Goal: Transaction & Acquisition: Purchase product/service

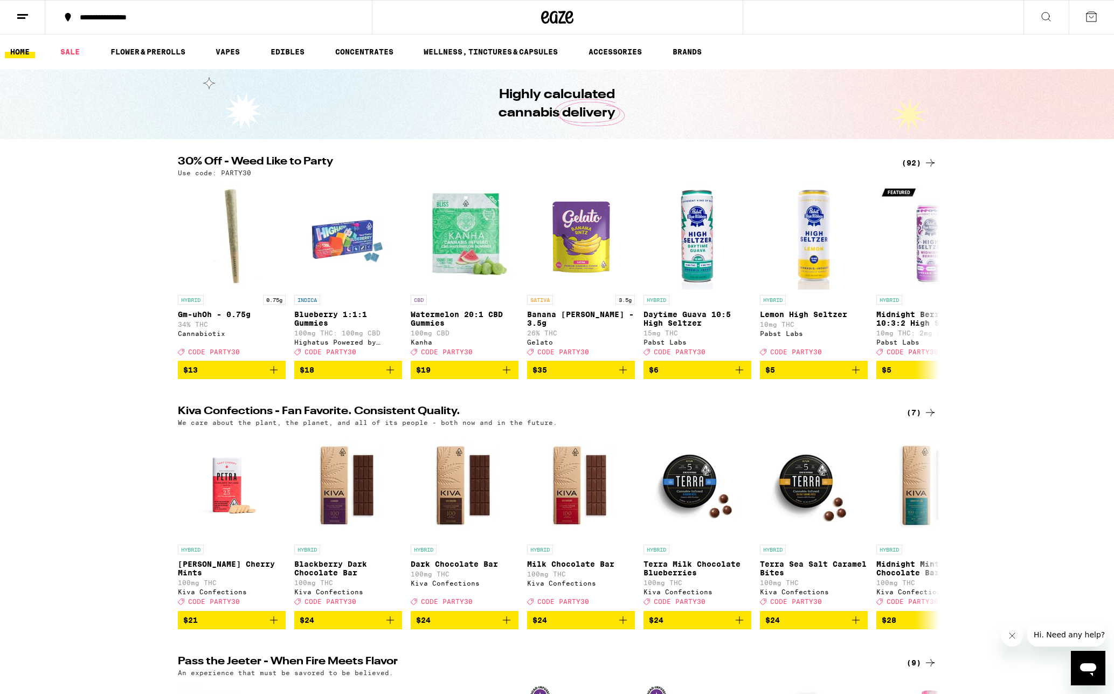
click at [931, 162] on icon at bounding box center [930, 162] width 13 height 13
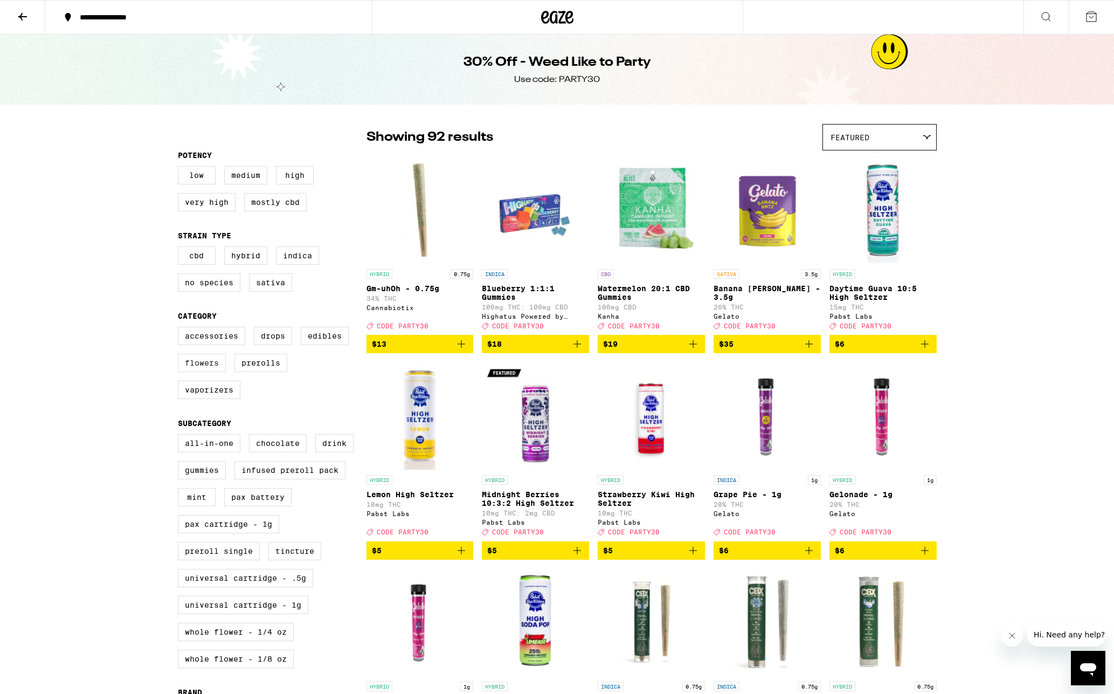
click at [197, 372] on label "Flowers" at bounding box center [202, 363] width 48 height 18
click at [181, 329] on input "Flowers" at bounding box center [180, 328] width 1 height 1
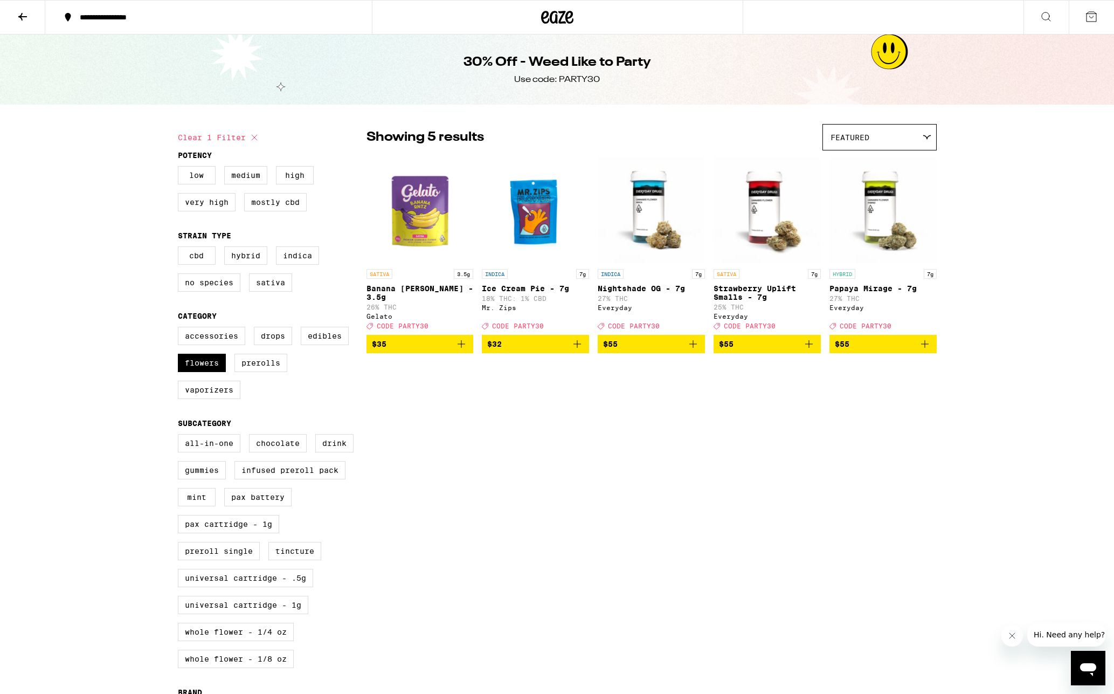
click at [254, 138] on icon at bounding box center [254, 137] width 5 height 5
checkbox input "false"
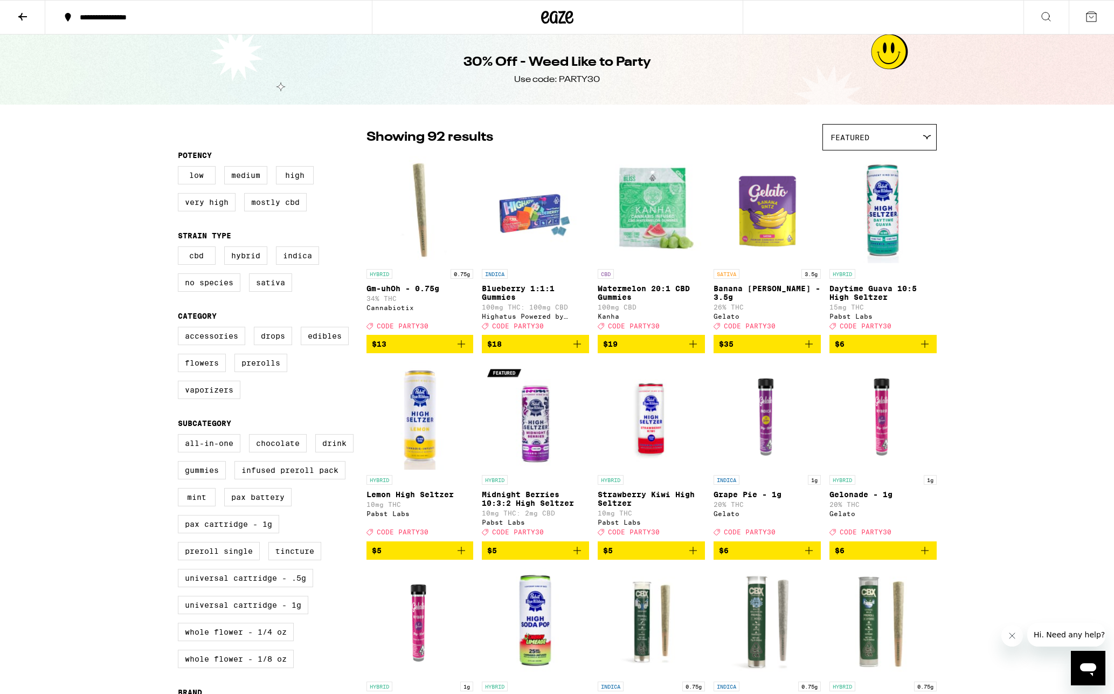
drag, startPoint x: 155, startPoint y: 128, endPoint x: 1019, endPoint y: 343, distance: 889.6
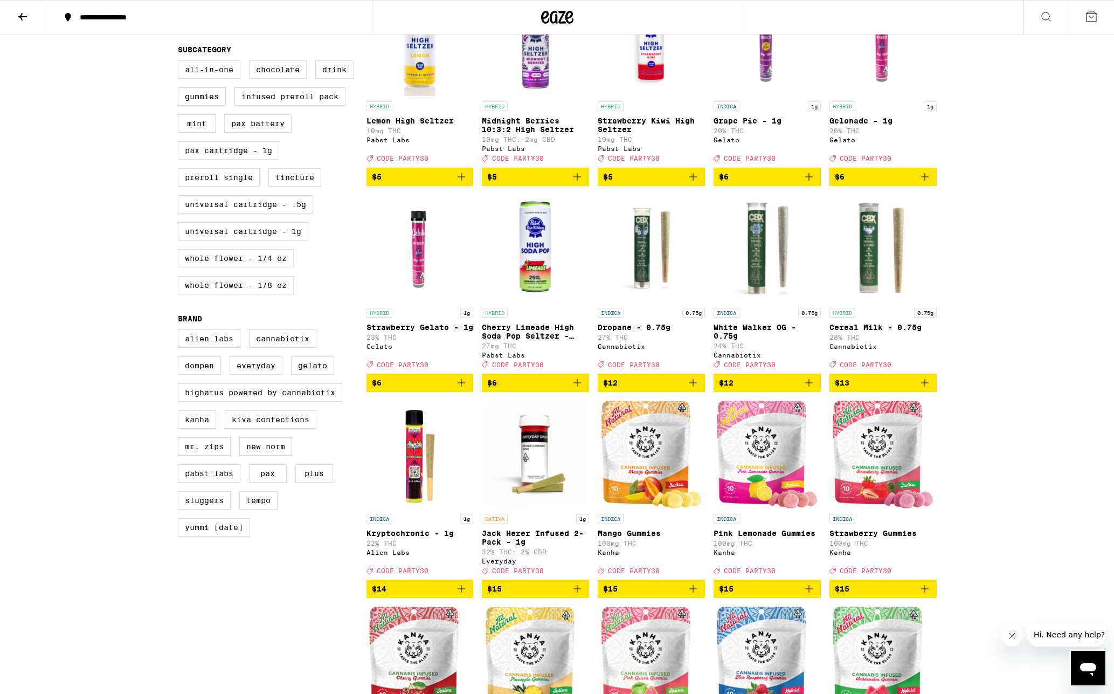
scroll to position [375, 0]
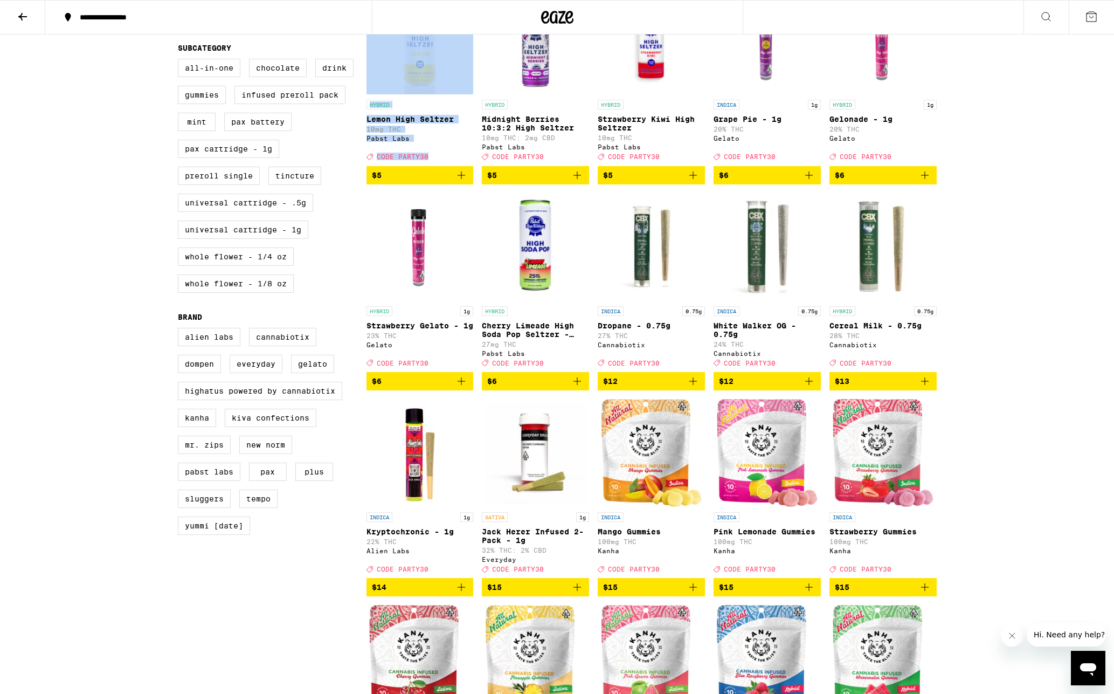
drag, startPoint x: 958, startPoint y: 401, endPoint x: 372, endPoint y: 203, distance: 617.8
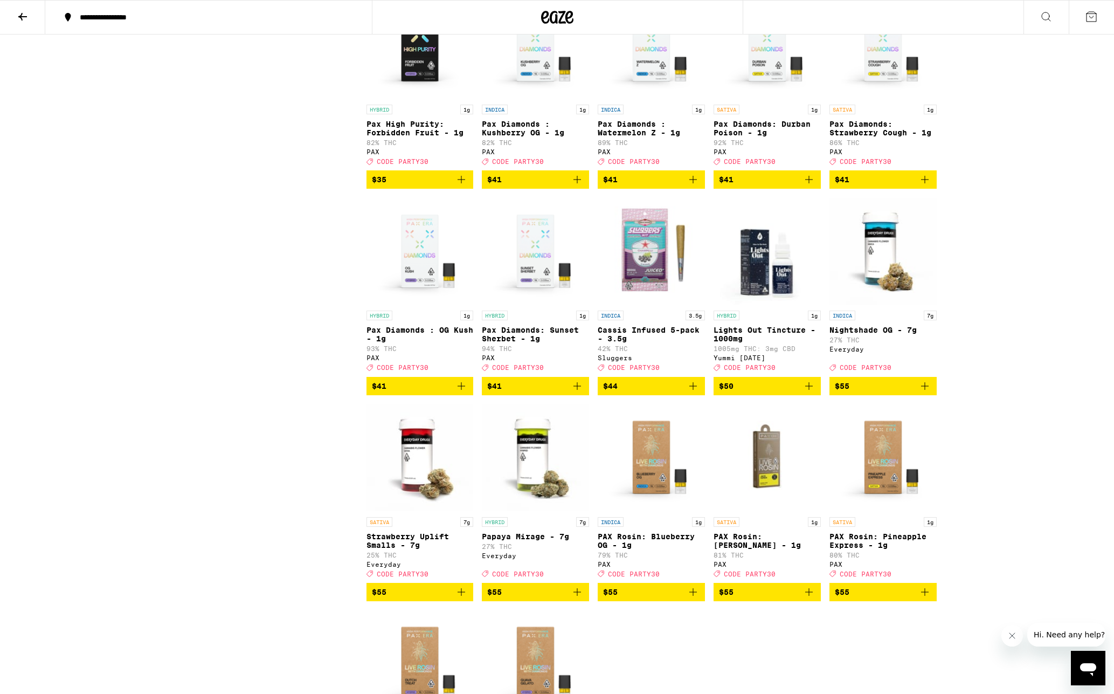
scroll to position [3238, 0]
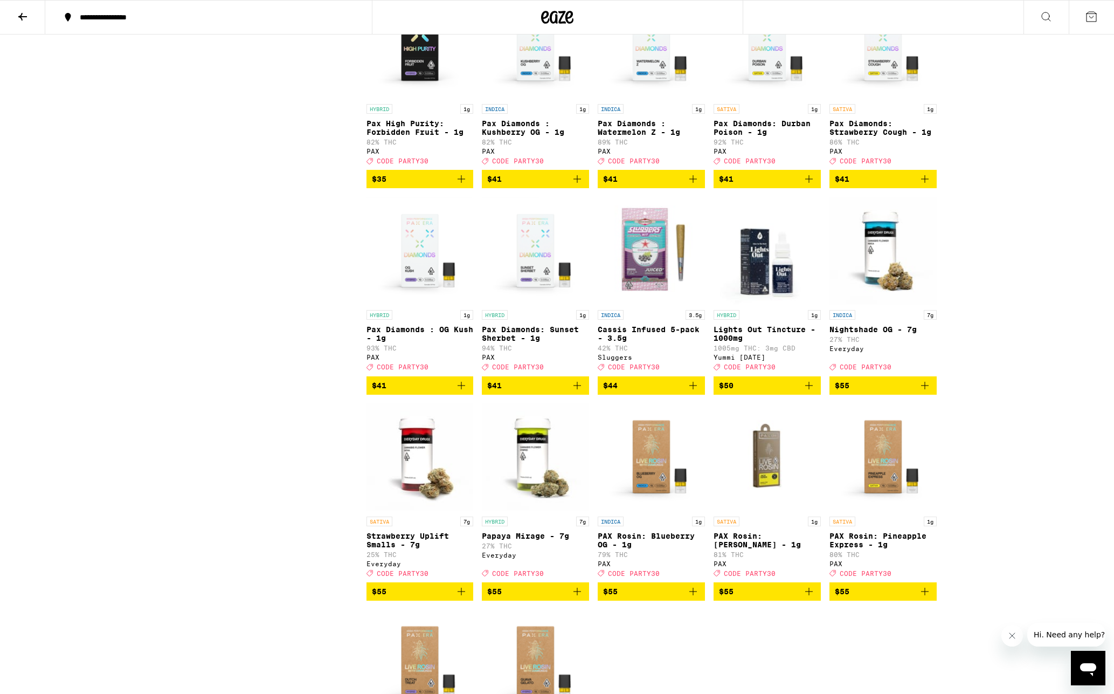
click at [867, 304] on img "Open page for Nightshade OG - 7g from Everyday" at bounding box center [882, 251] width 107 height 108
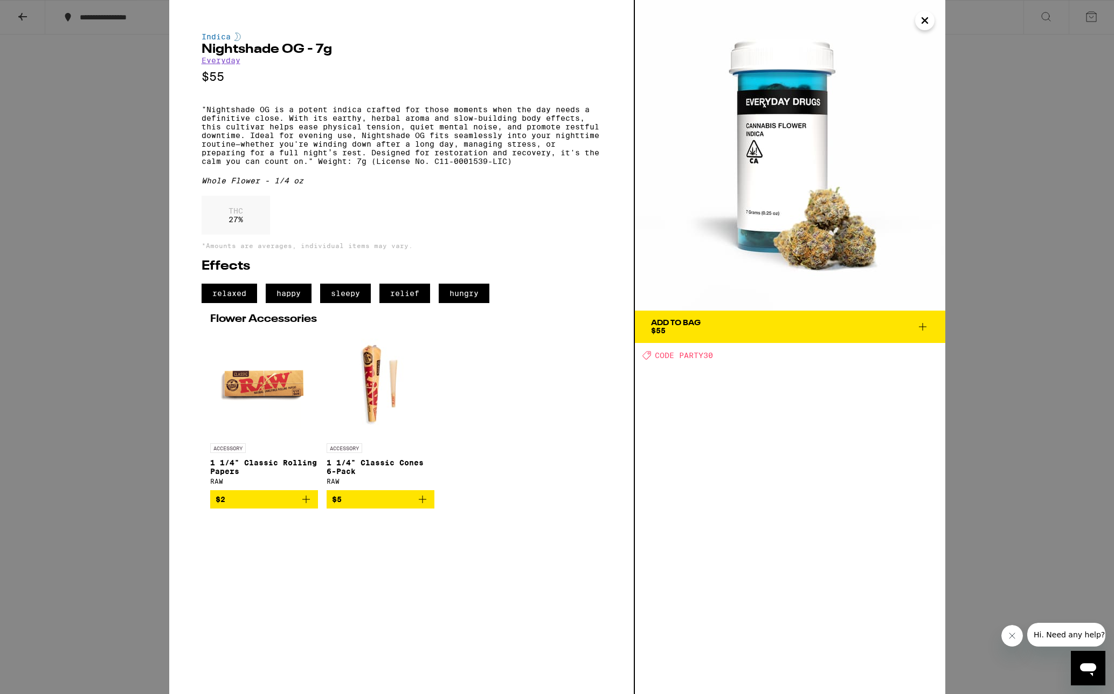
click at [920, 19] on icon "Close" at bounding box center [924, 20] width 13 height 16
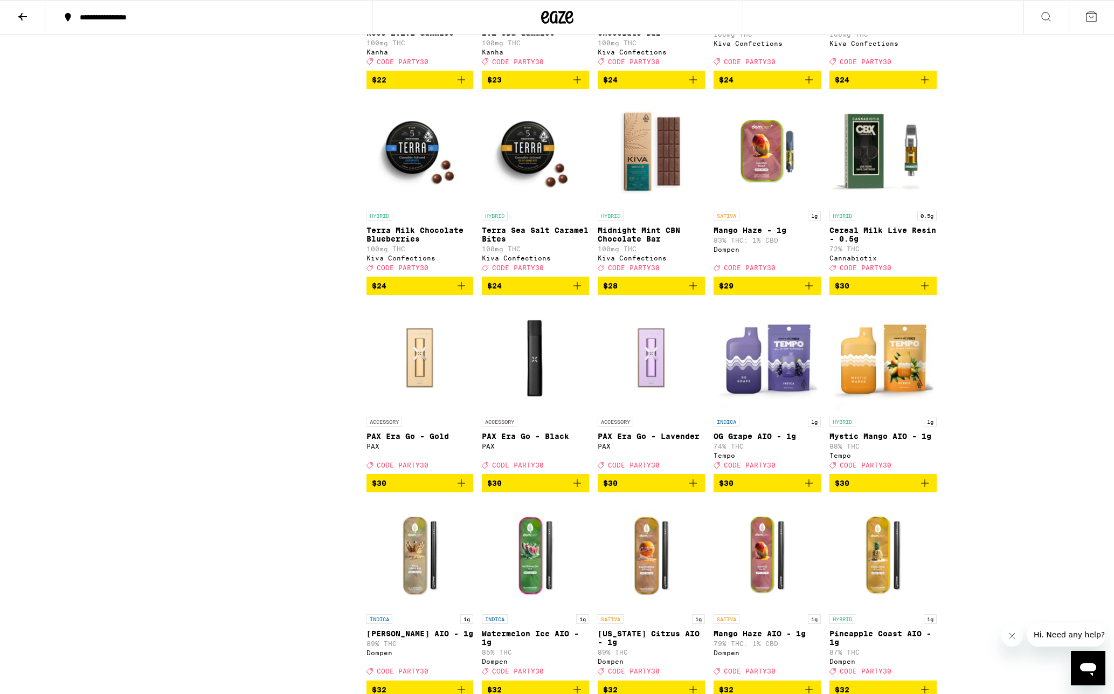
scroll to position [2463, 0]
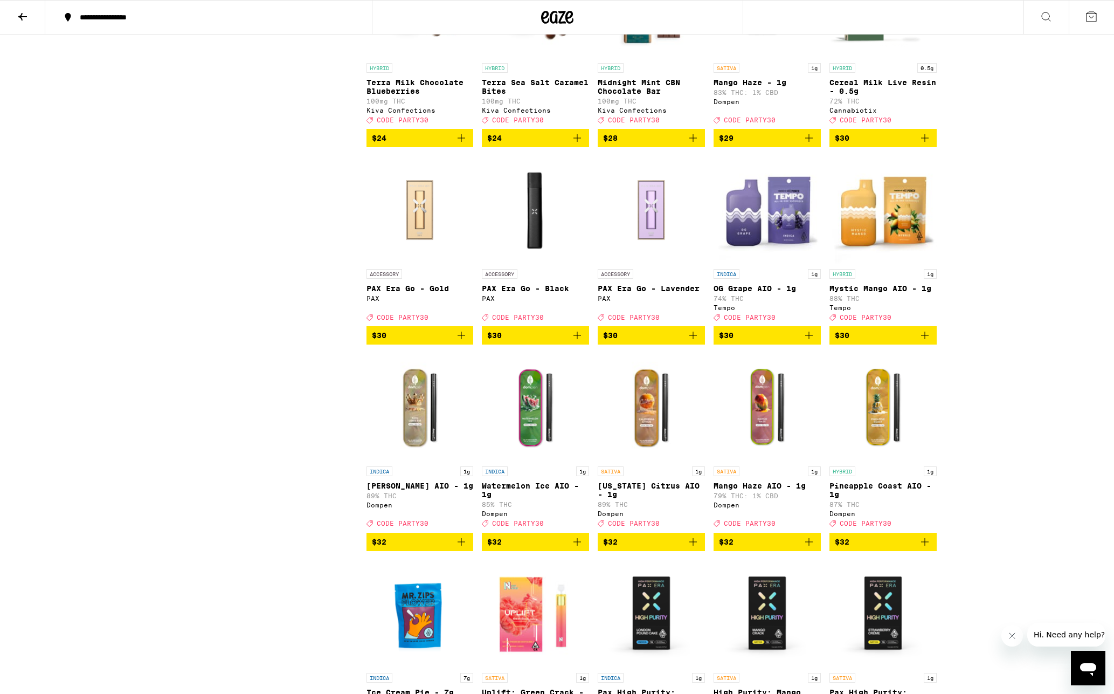
click at [525, 264] on img "Open page for PAX Era Go - Black from PAX" at bounding box center [535, 210] width 107 height 108
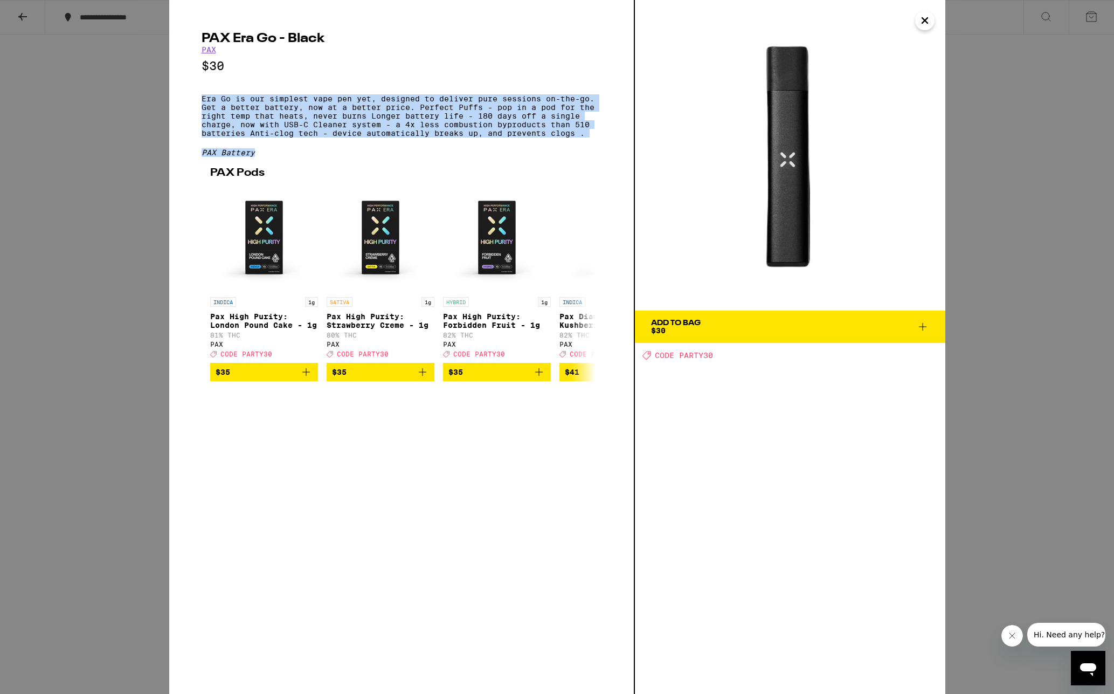
drag, startPoint x: 201, startPoint y: 102, endPoint x: 394, endPoint y: 163, distance: 203.0
click at [394, 163] on div "PAX Era Go - Black PAX $30 Era Go is our simplest vape pen yet, designed to del…" at bounding box center [402, 347] width 466 height 694
click at [394, 157] on div "PAX Battery" at bounding box center [402, 152] width 400 height 9
drag, startPoint x: 277, startPoint y: 164, endPoint x: 195, endPoint y: 106, distance: 100.2
click at [195, 106] on div "PAX Era Go - Black PAX $30 Era Go is our simplest vape pen yet, designed to del…" at bounding box center [402, 347] width 466 height 694
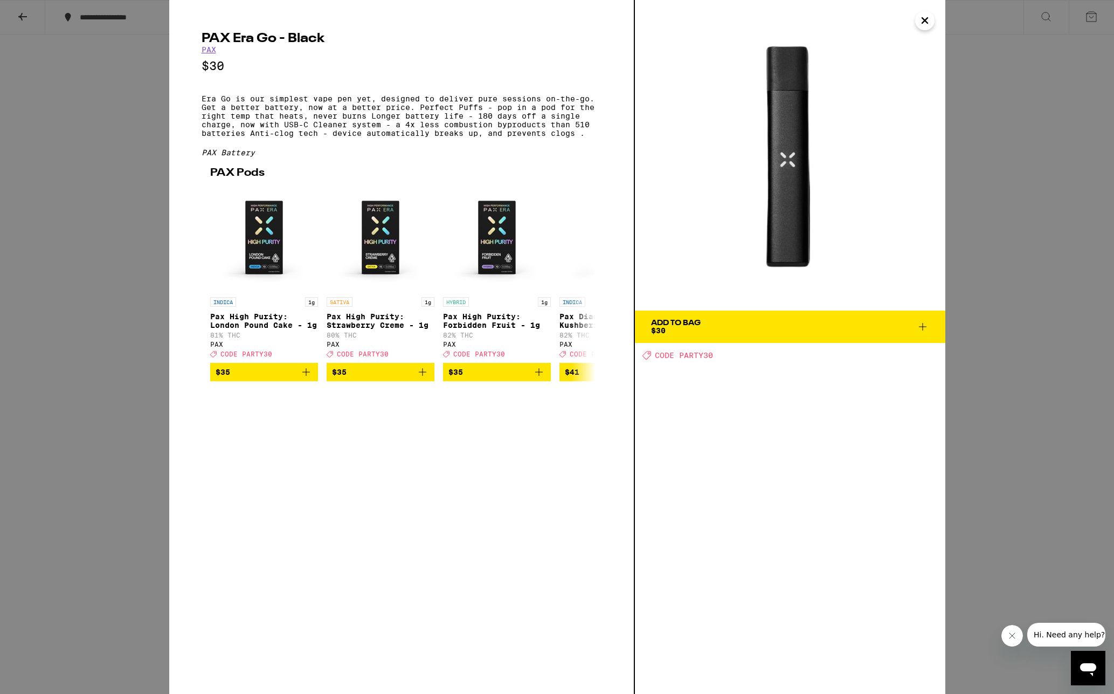
click at [68, 163] on div "PAX Era Go - Black PAX $30 Era Go is our simplest vape pen yet, designed to del…" at bounding box center [557, 347] width 1114 height 694
